Goal: Check status

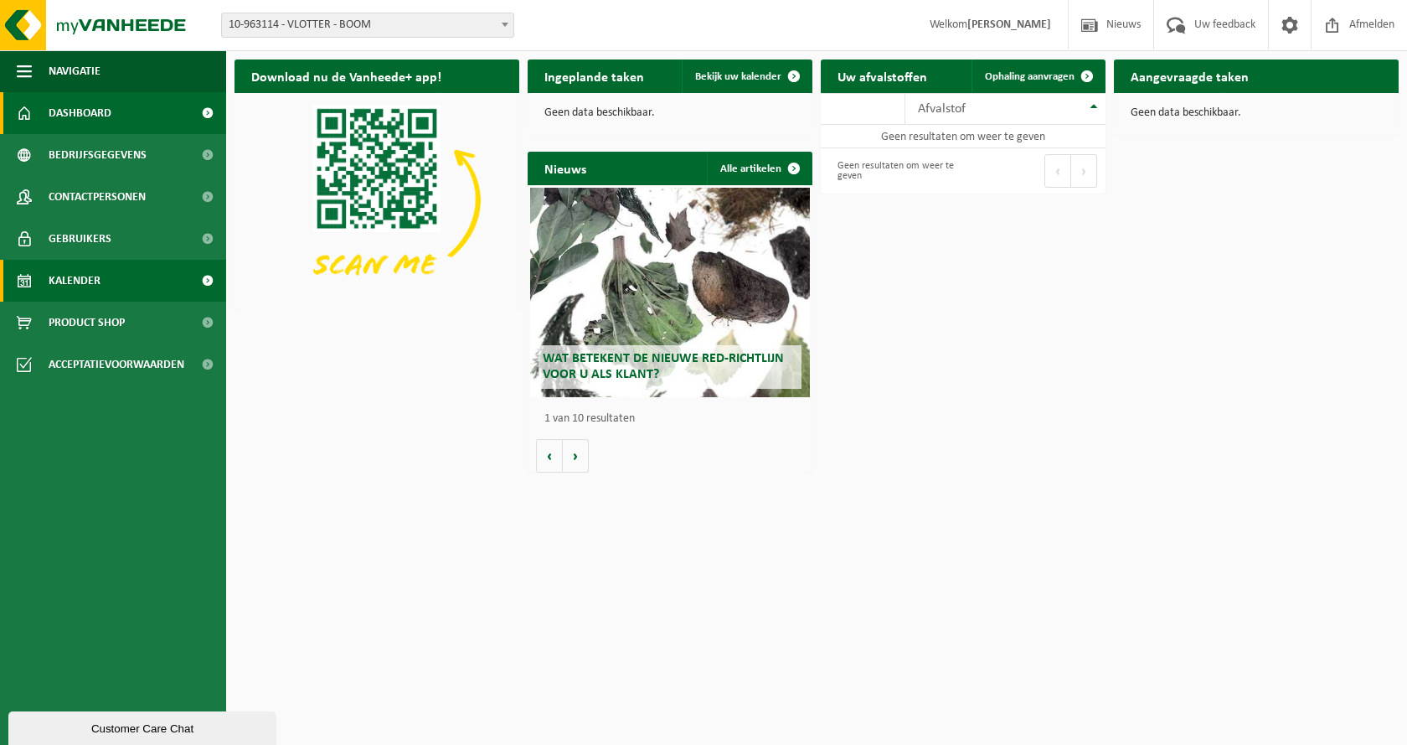
click at [147, 269] on link "Kalender" at bounding box center [113, 281] width 226 height 42
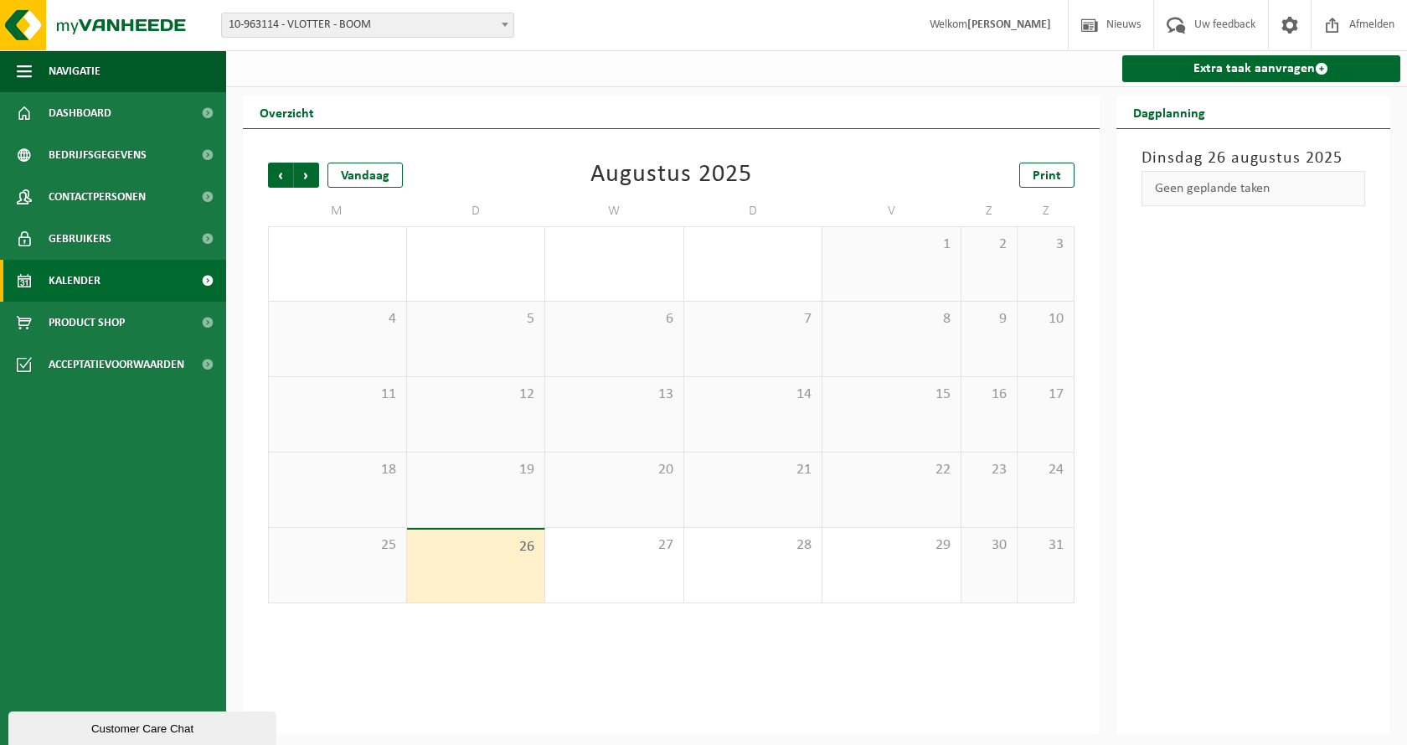
click at [358, 549] on span "25" at bounding box center [337, 545] width 121 height 18
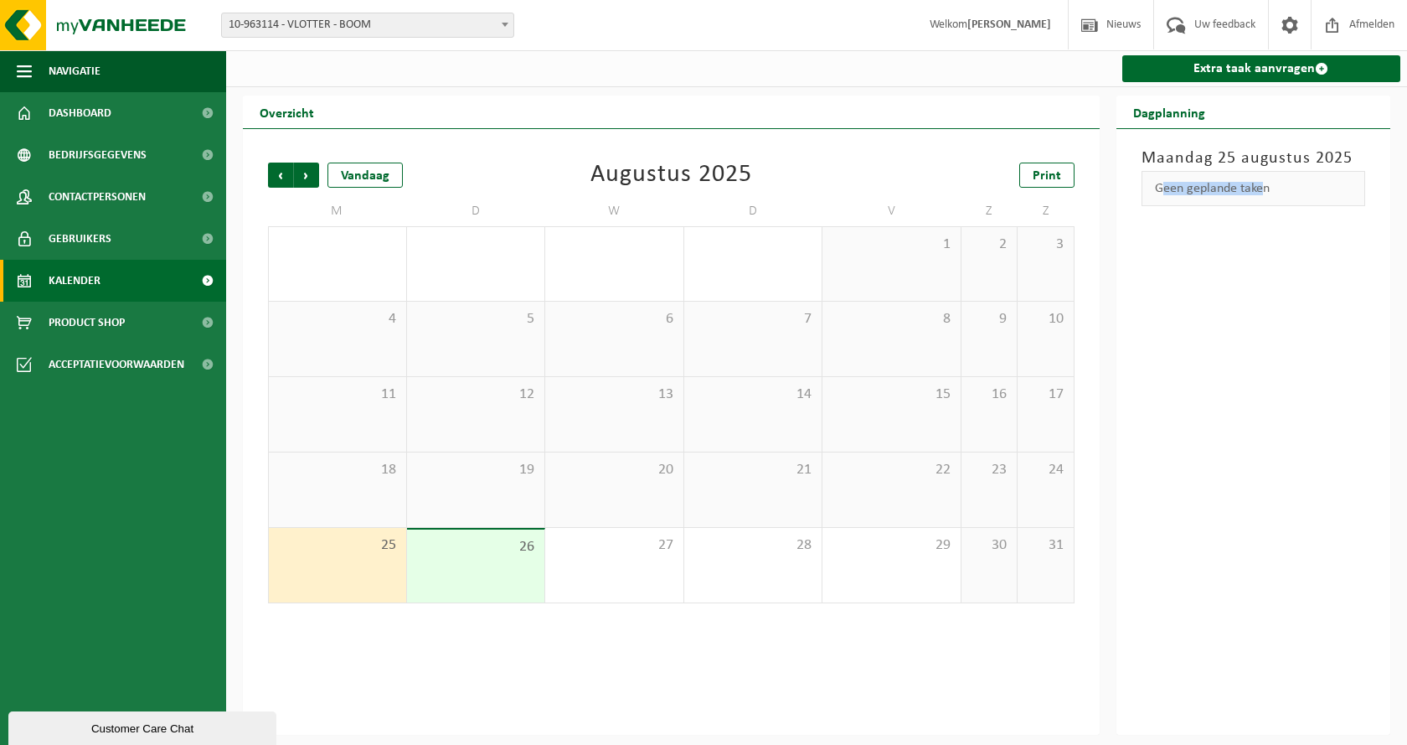
drag, startPoint x: 1152, startPoint y: 190, endPoint x: 1257, endPoint y: 195, distance: 105.6
click at [1257, 195] on div "Geen geplande taken" at bounding box center [1254, 188] width 224 height 35
click at [1251, 224] on div "[DATE] Geen geplande taken" at bounding box center [1253, 432] width 275 height 606
click at [121, 118] on link "Dashboard" at bounding box center [113, 113] width 226 height 42
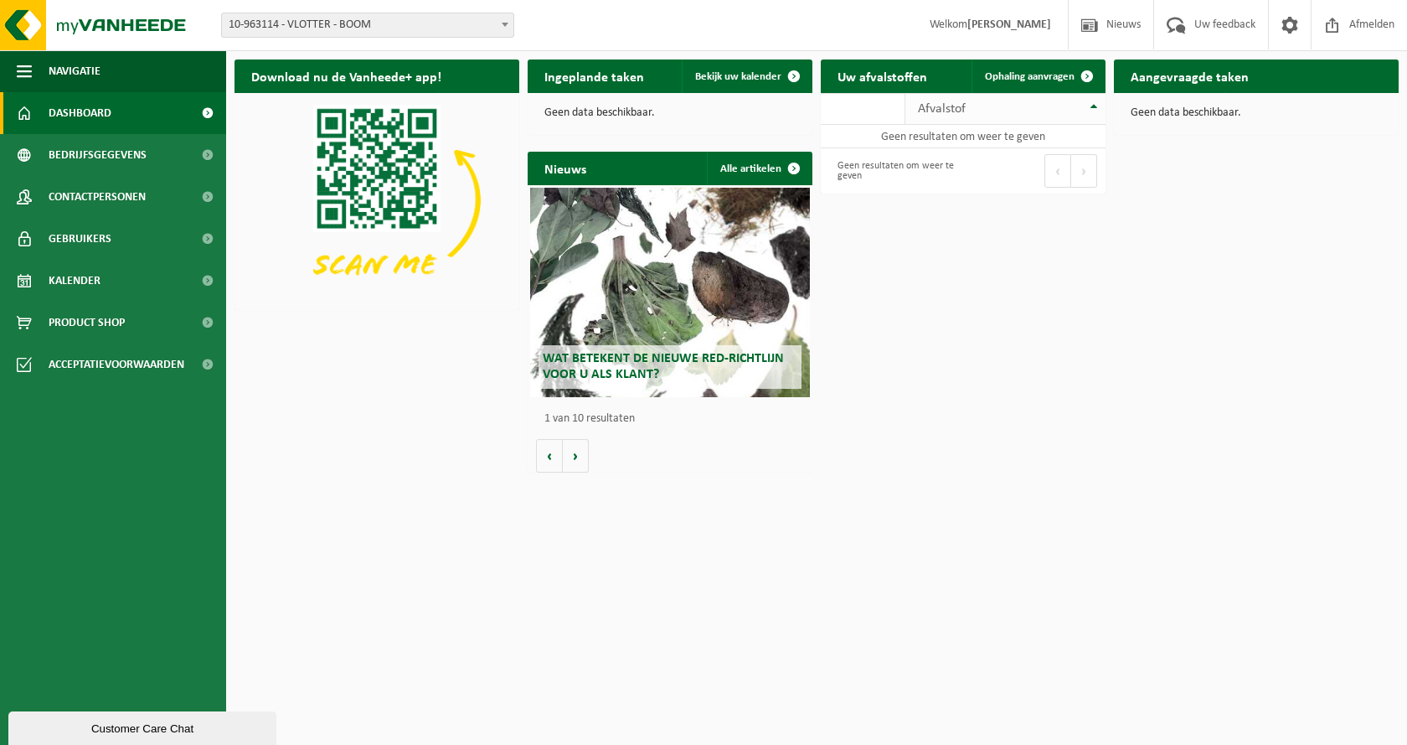
click at [1090, 106] on th "Afvalstof" at bounding box center [1005, 109] width 200 height 32
